Goal: Task Accomplishment & Management: Complete application form

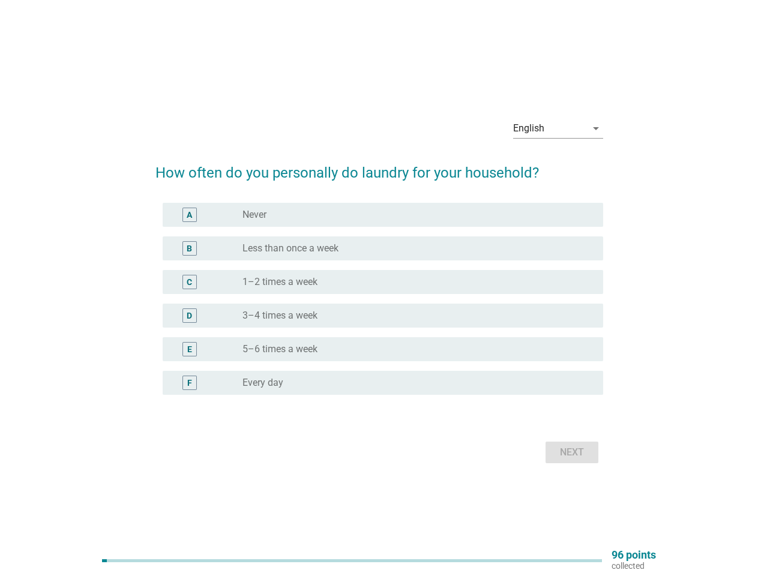
click at [379, 288] on div "radio_button_unchecked 1–2 times a week" at bounding box center [417, 282] width 351 height 14
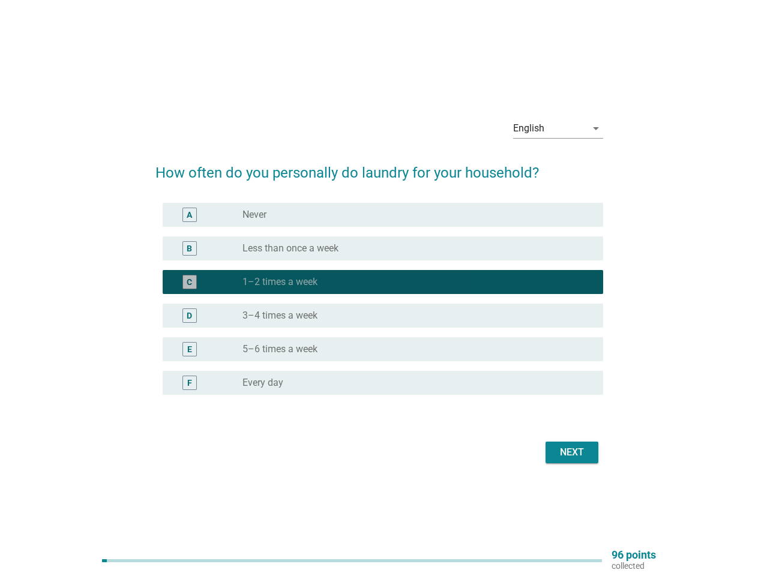
click at [558, 128] on div "English" at bounding box center [549, 128] width 73 height 19
click at [379, 306] on div "D radio_button_unchecked 3–4 times a week" at bounding box center [383, 316] width 440 height 24
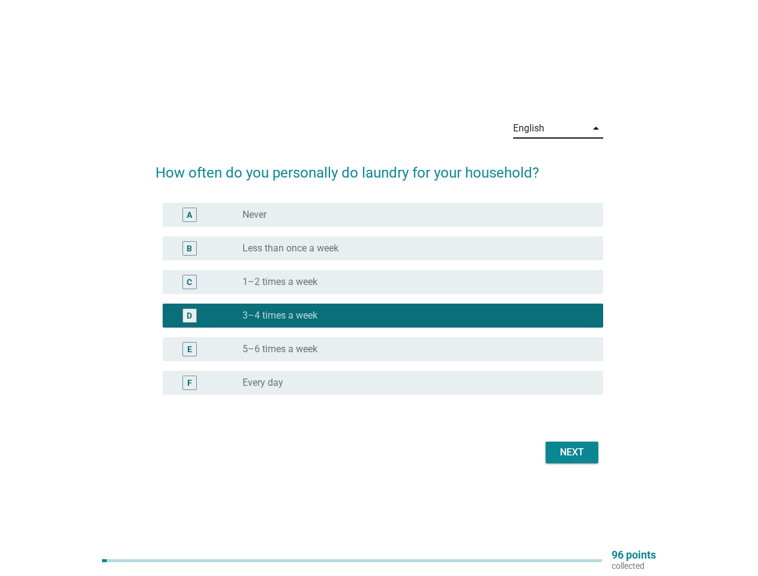
click at [379, 299] on div "D radio_button_checked 3–4 times a week" at bounding box center [379, 316] width 448 height 34
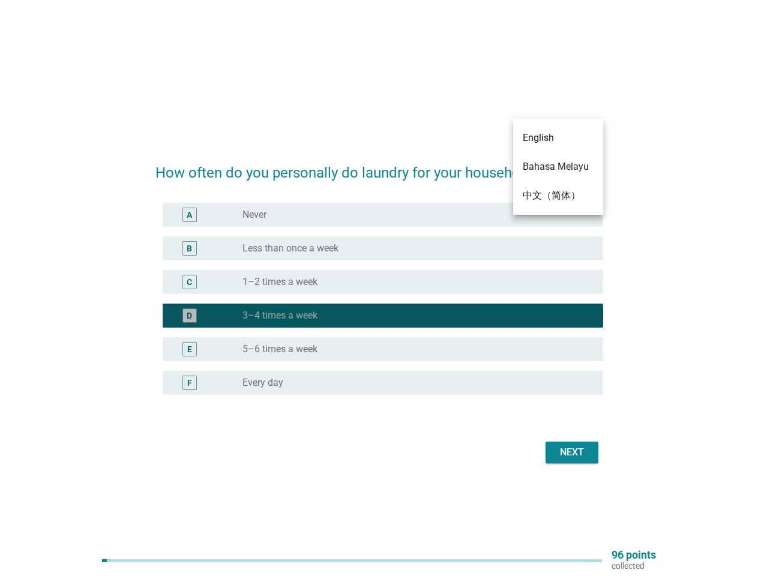
click at [383, 215] on div "radio_button_unchecked Never" at bounding box center [412, 215] width 341 height 12
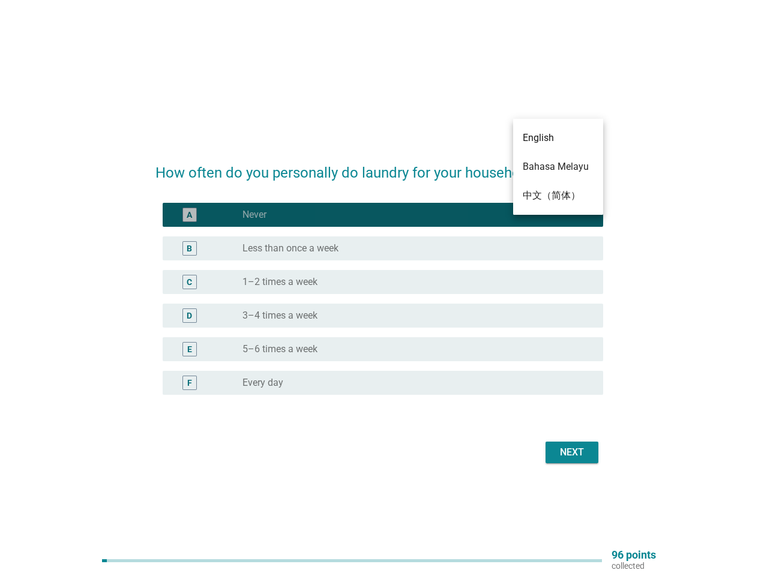
click at [254, 215] on label "Never" at bounding box center [254, 215] width 24 height 12
click at [383, 248] on div "radio_button_unchecked Less than once a week" at bounding box center [412, 248] width 341 height 12
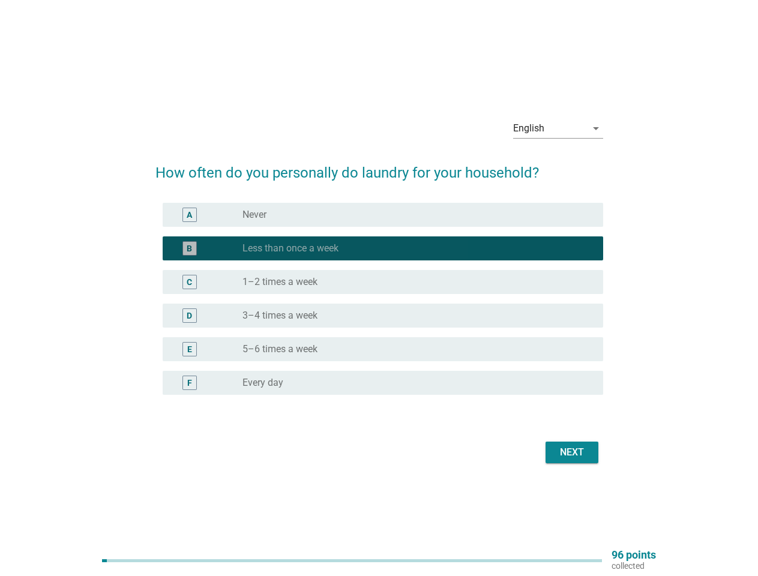
click at [290, 248] on label "Less than once a week" at bounding box center [290, 248] width 96 height 12
click at [383, 282] on div "radio_button_unchecked 1–2 times a week" at bounding box center [412, 282] width 341 height 12
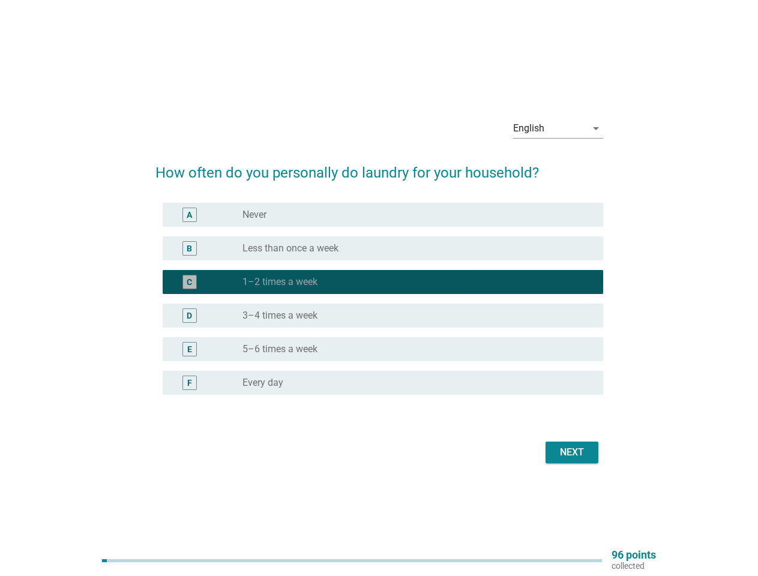
click at [280, 282] on label "1–2 times a week" at bounding box center [279, 282] width 75 height 12
